Goal: Find specific page/section: Find specific page/section

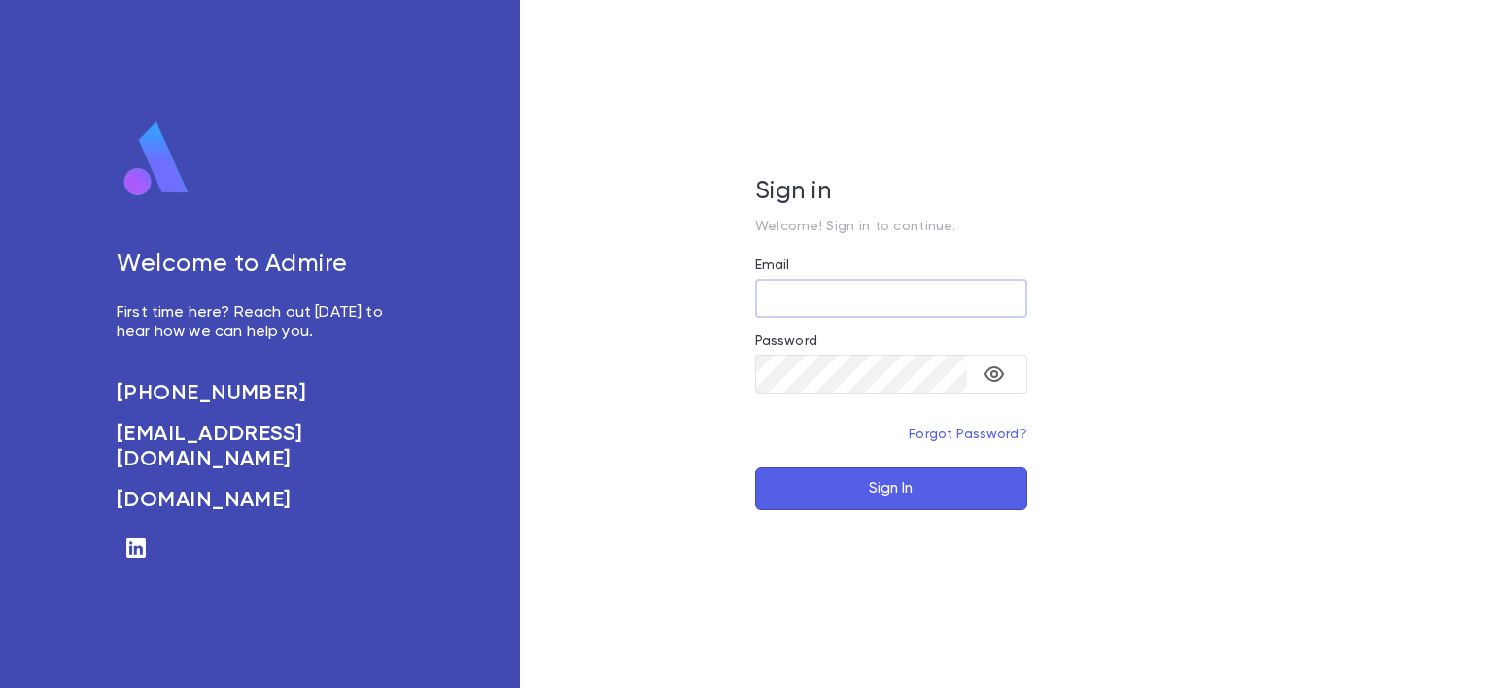
type input "**********"
click at [838, 495] on button "Sign In" at bounding box center [891, 488] width 272 height 43
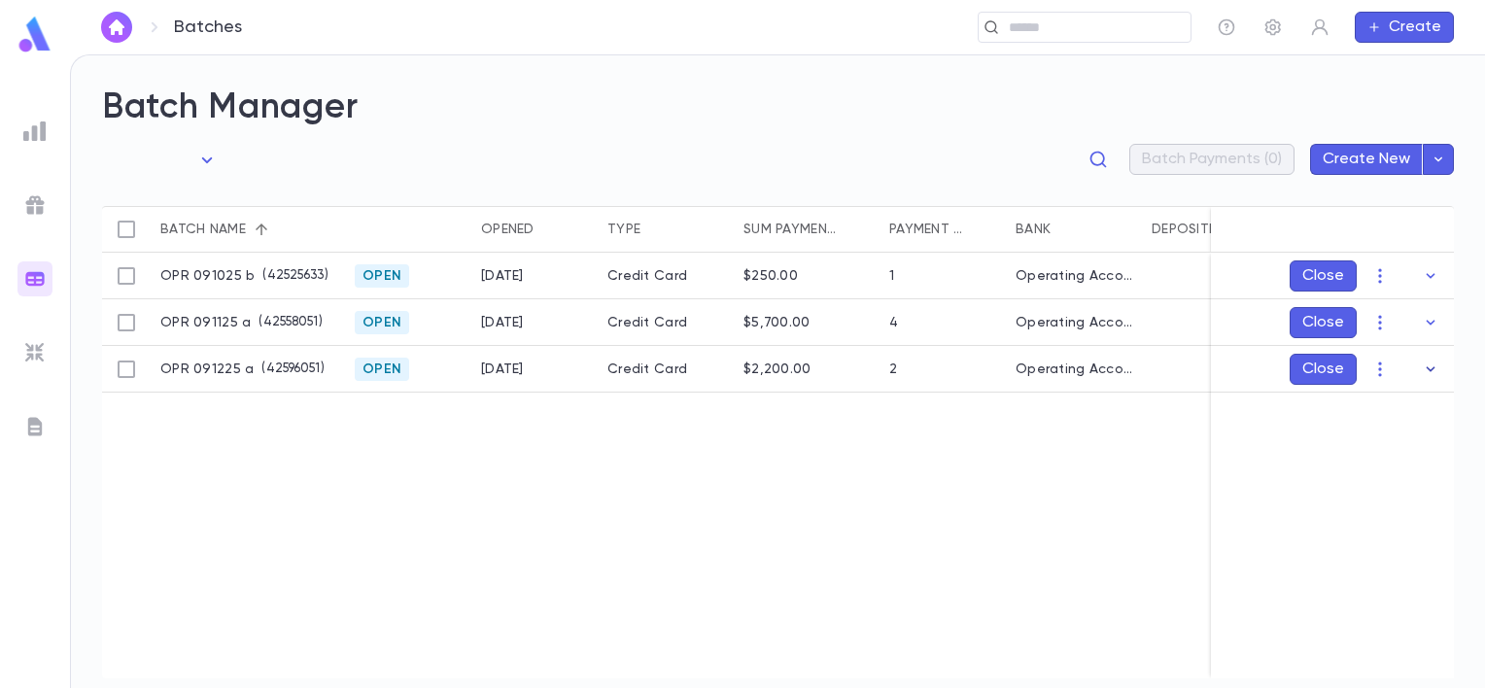
click at [1434, 373] on icon "button" at bounding box center [1429, 368] width 19 height 19
